Goal: Task Accomplishment & Management: Use online tool/utility

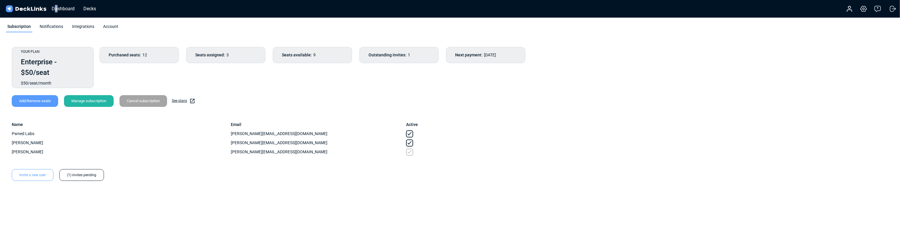
click at [56, 4] on div "Dashboard Decks" at bounding box center [53, 8] width 96 height 13
click at [57, 6] on div "Dashboard" at bounding box center [63, 8] width 29 height 7
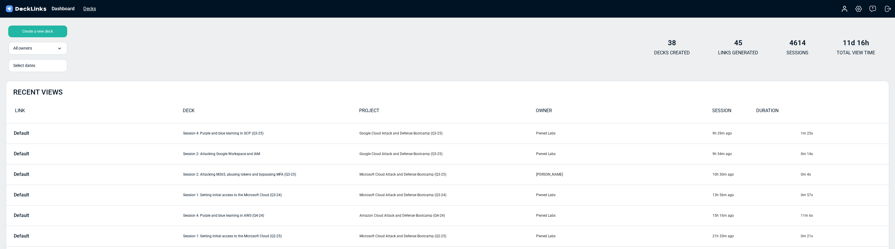
click at [87, 6] on div "Decks" at bounding box center [89, 8] width 18 height 7
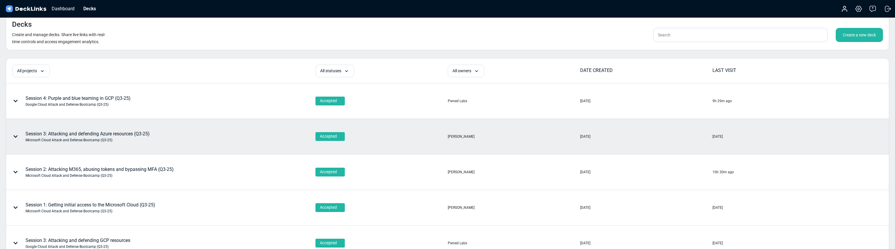
click at [134, 134] on div "Session 3: Attacking and defending Azure resources (Q3-25) Microsoft Cloud Atta…" at bounding box center [88, 136] width 124 height 12
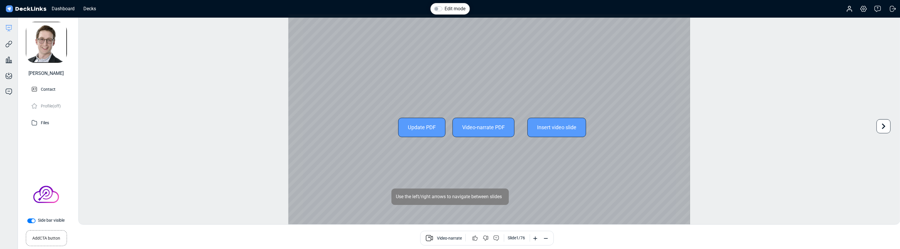
click at [416, 128] on div "Update PDF" at bounding box center [421, 127] width 47 height 19
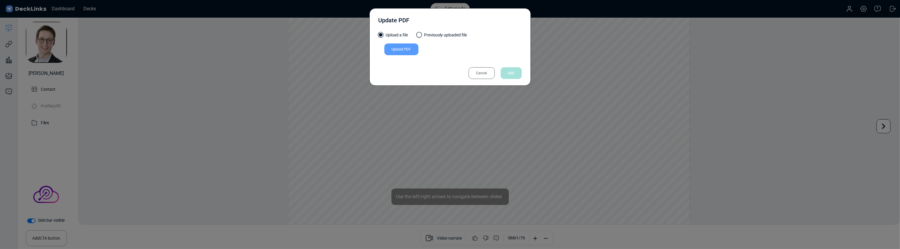
click at [393, 48] on div "Upload PDF" at bounding box center [401, 49] width 34 height 12
click at [0, 0] on input "Upload PDF" at bounding box center [0, 0] width 0 height 0
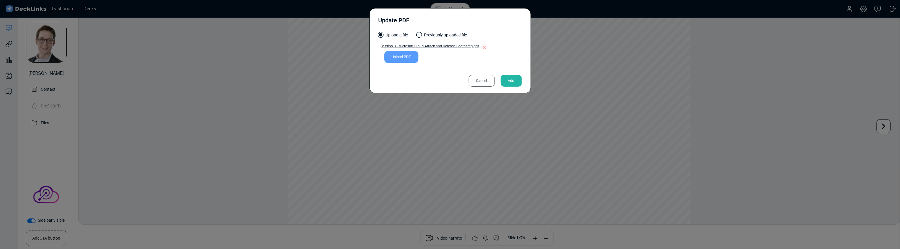
click at [514, 81] on div "Add" at bounding box center [510, 81] width 21 height 12
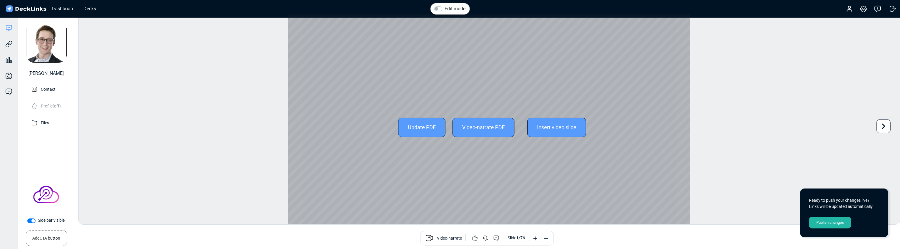
click at [886, 123] on icon at bounding box center [883, 126] width 11 height 11
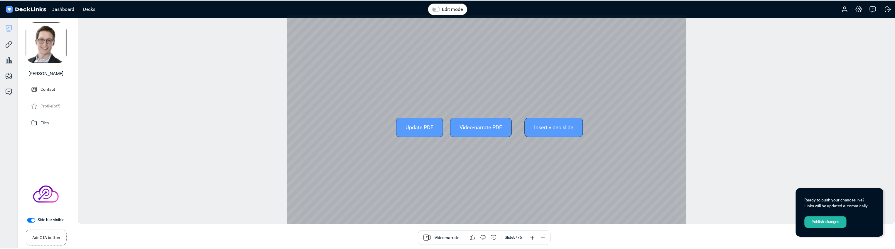
scroll to position [0, 4]
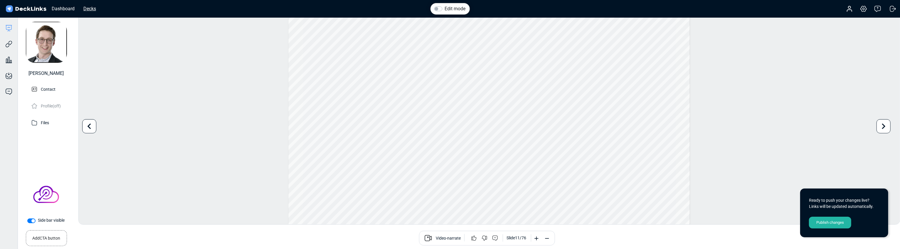
click at [86, 8] on div "Decks" at bounding box center [89, 8] width 18 height 7
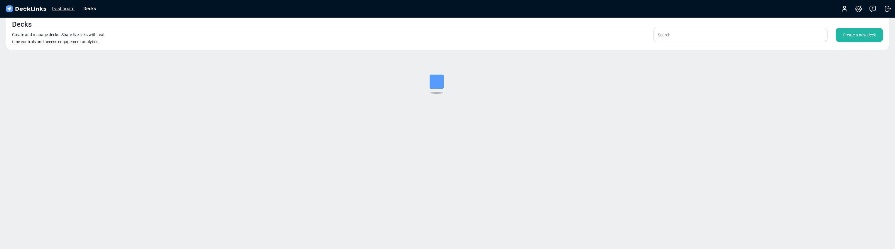
click at [57, 8] on div "Dashboard" at bounding box center [63, 8] width 29 height 7
